Goal: Task Accomplishment & Management: Manage account settings

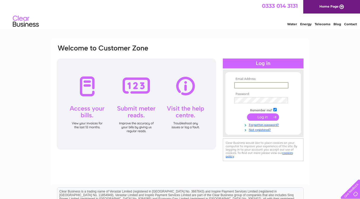
type input "[EMAIL_ADDRESS][DOMAIN_NAME]"
click at [263, 117] on input "submit" at bounding box center [263, 116] width 32 height 7
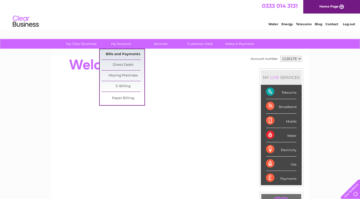
click at [125, 55] on link "Bills and Payments" at bounding box center [123, 54] width 43 height 10
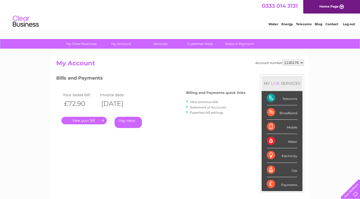
click at [95, 122] on link "." at bounding box center [83, 121] width 45 height 8
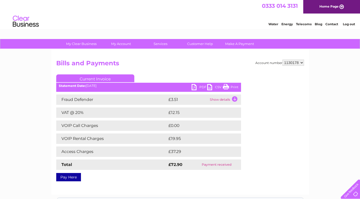
click at [194, 88] on link "PDF" at bounding box center [200, 88] width 16 height 8
